Goal: Find specific page/section: Find specific page/section

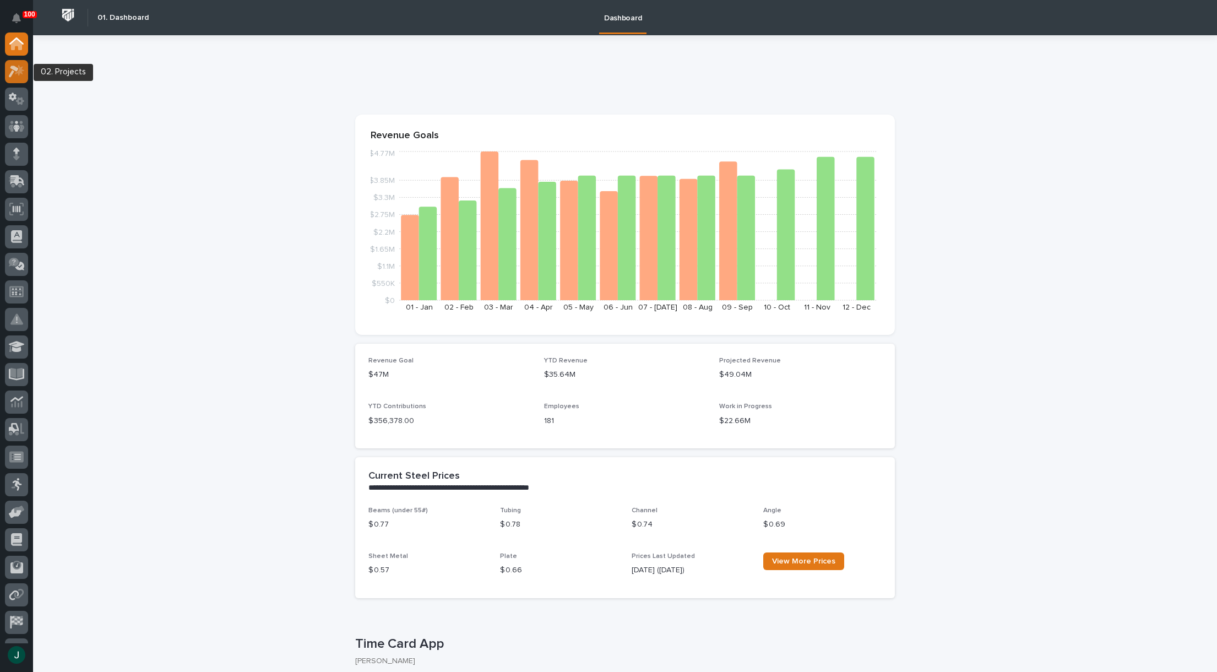
click at [17, 64] on div at bounding box center [16, 71] width 23 height 23
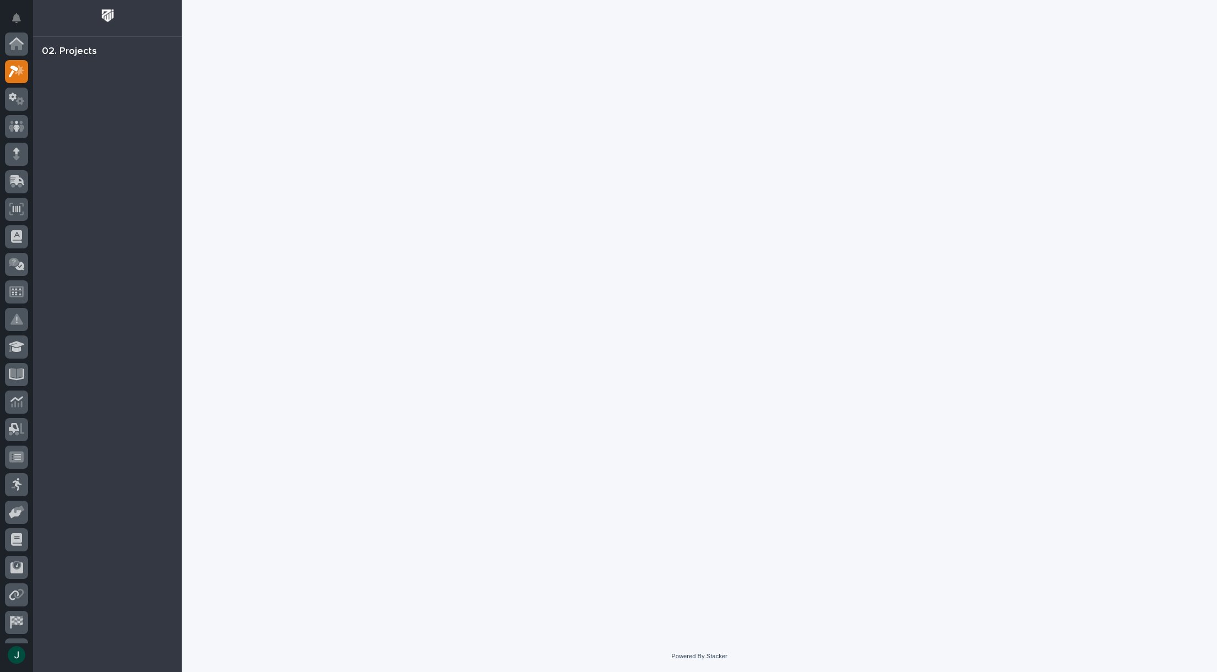
scroll to position [28, 0]
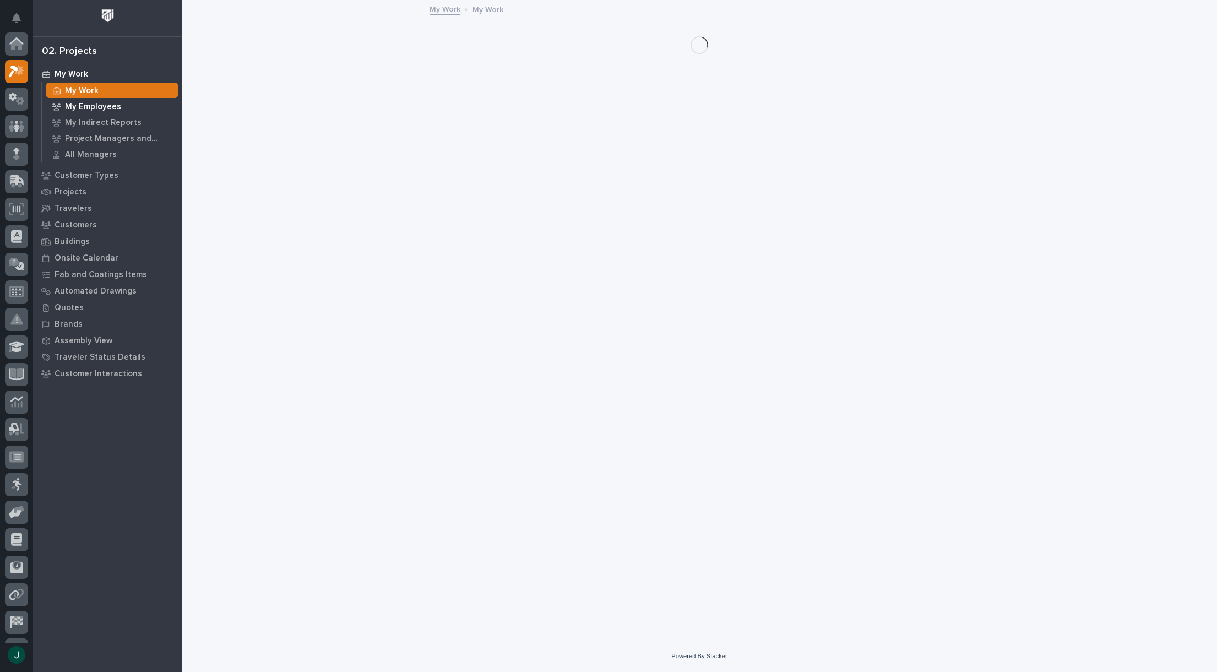
scroll to position [28, 0]
click at [80, 223] on p "Customers" at bounding box center [75, 225] width 42 height 10
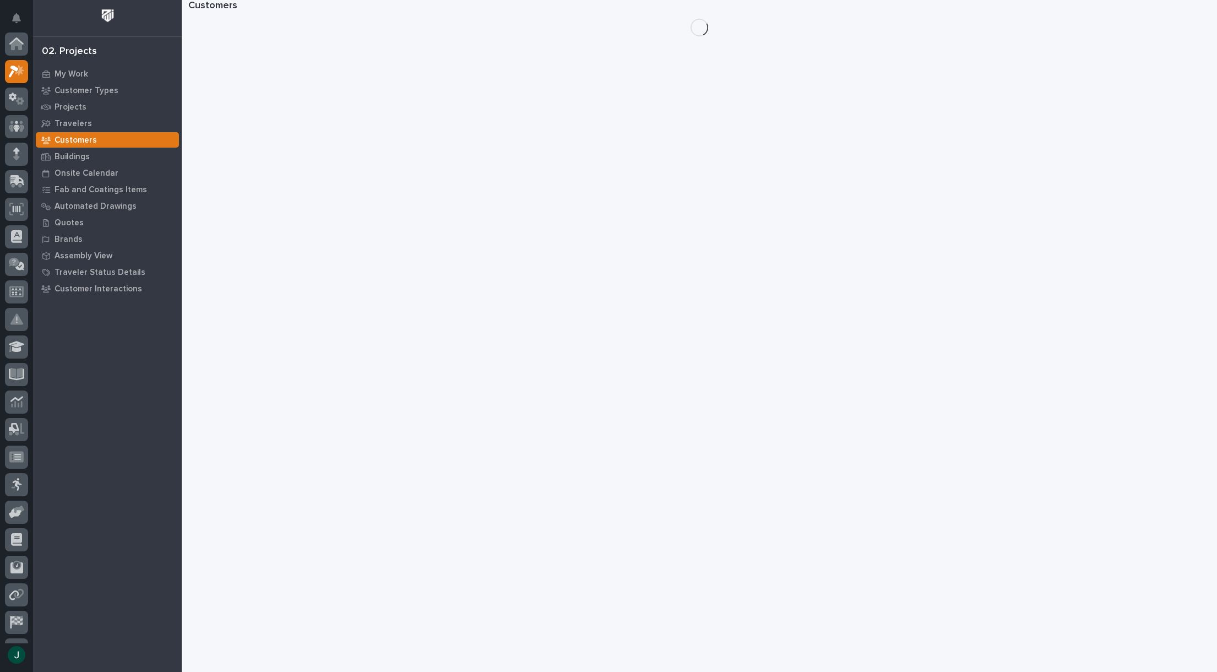
scroll to position [28, 0]
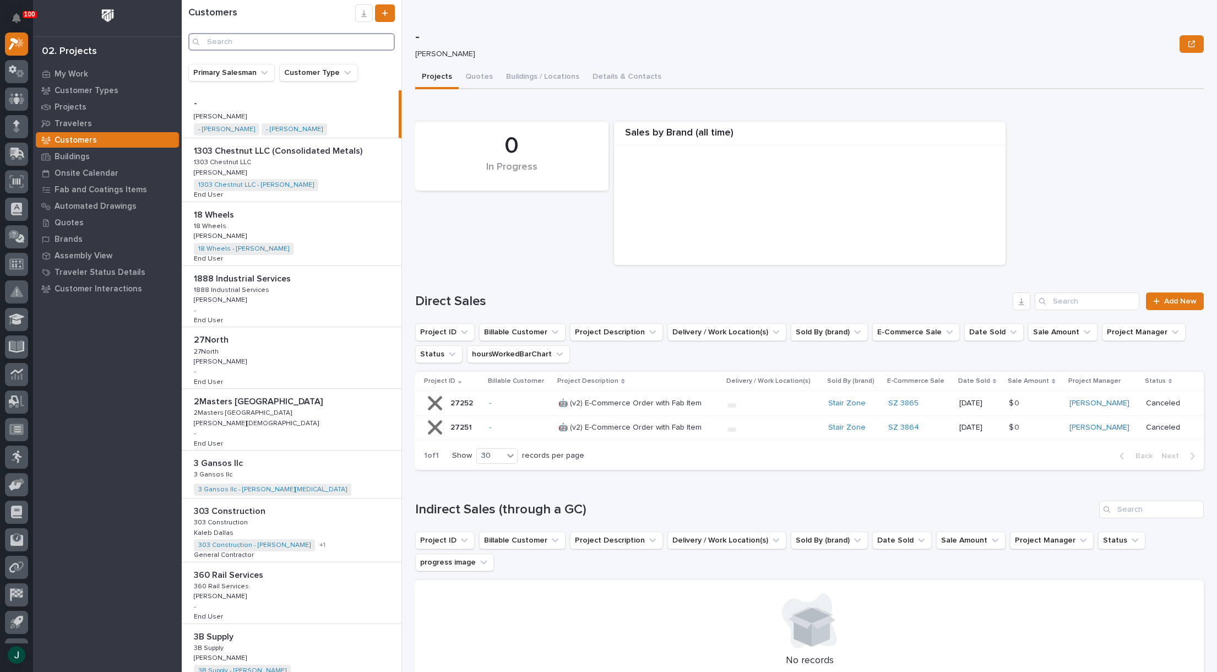
click at [230, 41] on input "Search" at bounding box center [291, 42] width 206 height 18
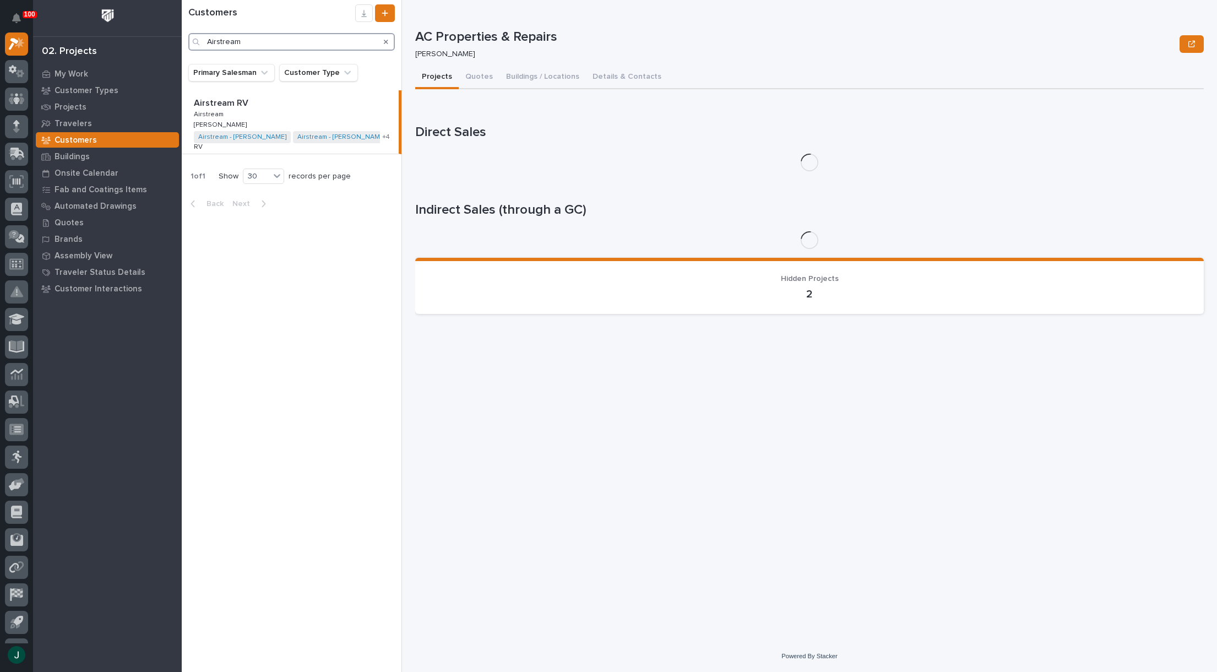
type input "Airstream"
click at [226, 103] on p "Airstream RV" at bounding box center [222, 102] width 57 height 13
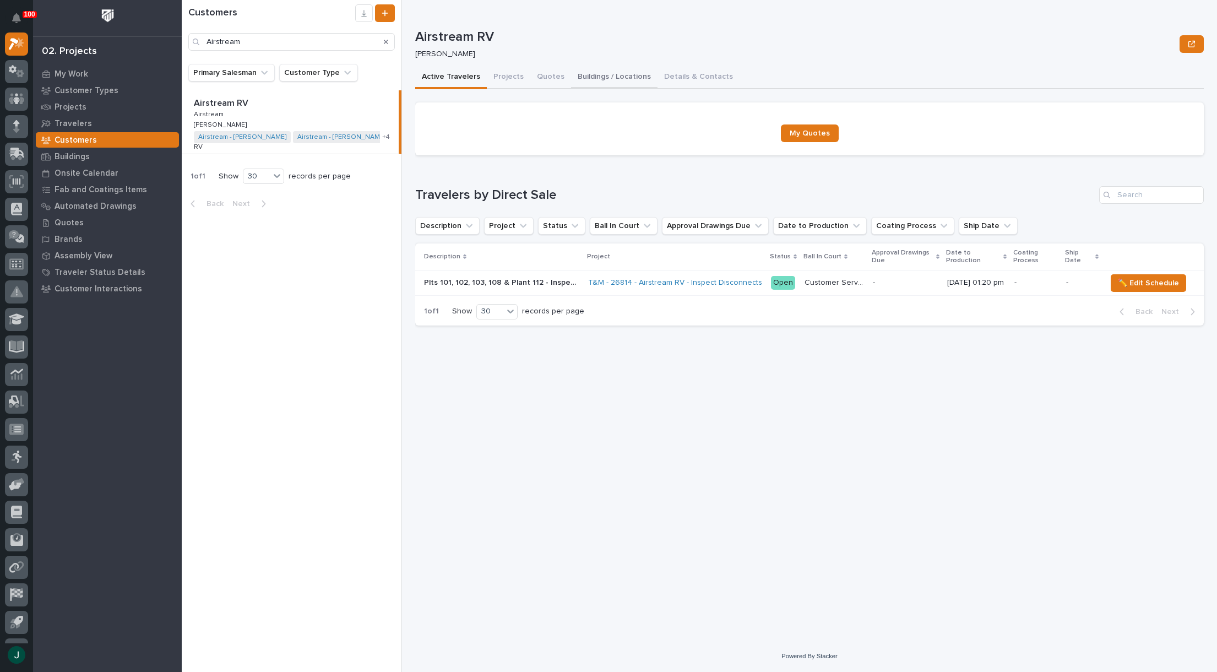
click at [612, 77] on button "Buildings / Locations" at bounding box center [614, 77] width 86 height 23
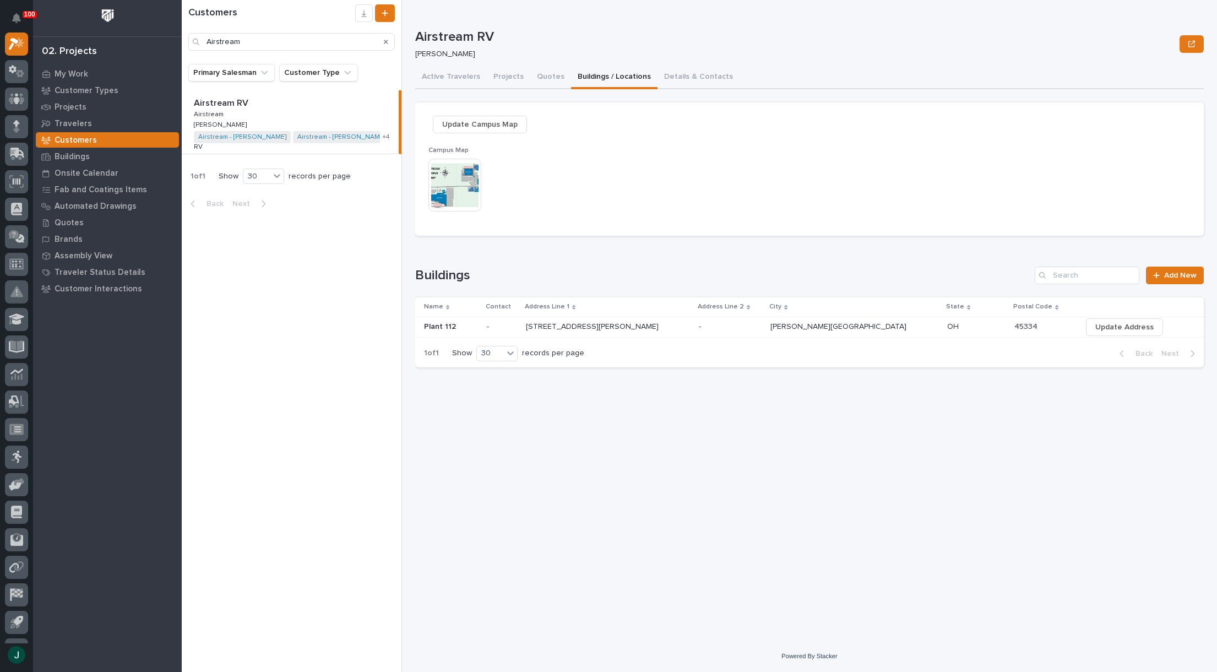
click at [465, 176] on img at bounding box center [454, 185] width 53 height 53
